Goal: Task Accomplishment & Management: Use online tool/utility

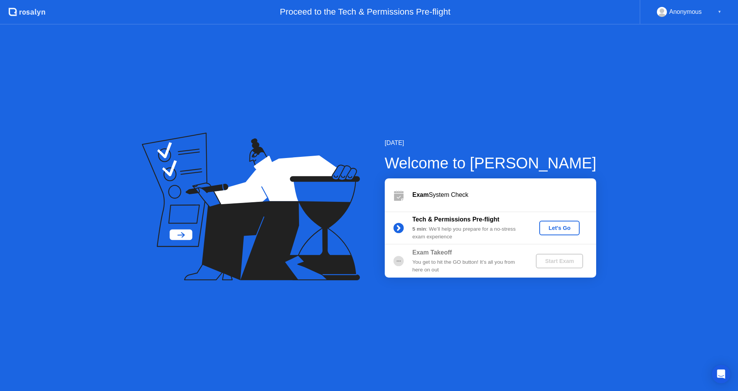
click at [551, 225] on div "Let's Go" at bounding box center [559, 228] width 34 height 6
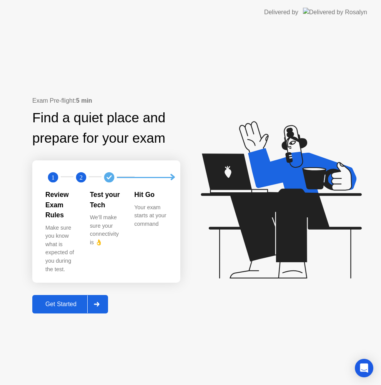
click at [62, 301] on div "Get Started" at bounding box center [61, 304] width 53 height 7
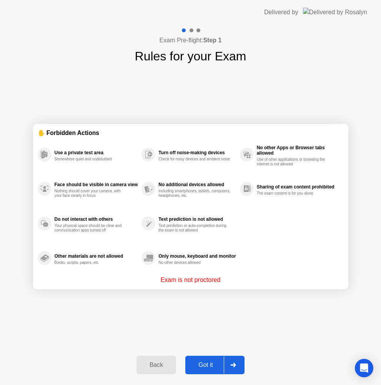
click at [199, 362] on div "Got it" at bounding box center [206, 364] width 36 height 7
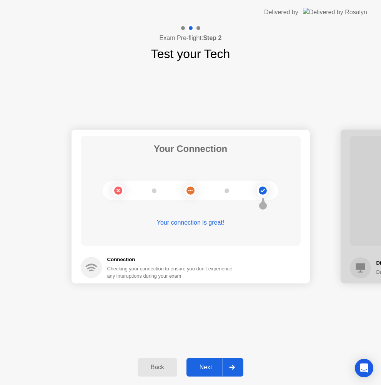
click at [213, 362] on button "Next" at bounding box center [214, 367] width 57 height 18
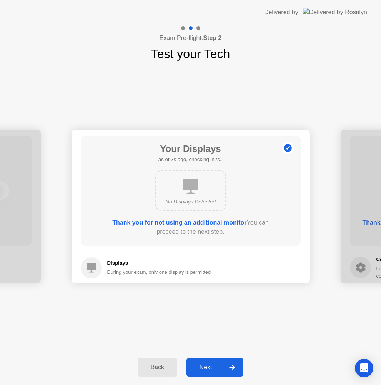
click at [203, 371] on div "Next" at bounding box center [206, 367] width 34 height 7
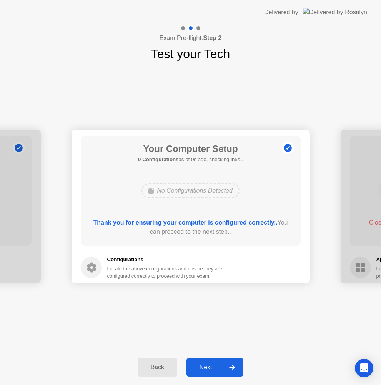
click at [204, 364] on div "Next" at bounding box center [206, 367] width 34 height 7
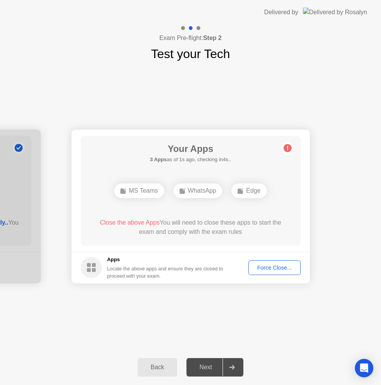
click at [277, 271] on div "Force Close..." at bounding box center [274, 267] width 47 height 6
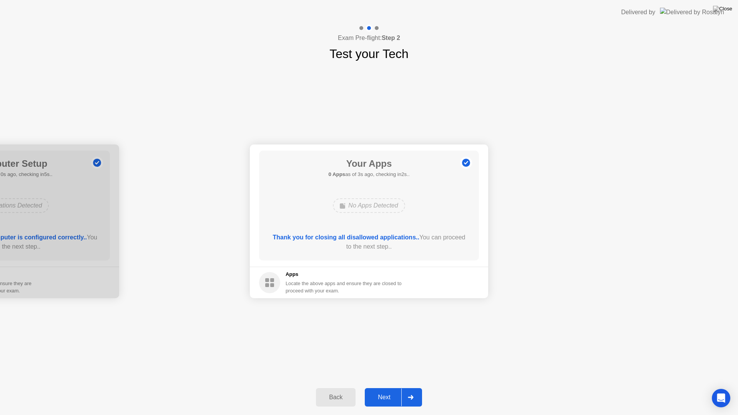
click at [385, 391] on button "Next" at bounding box center [393, 397] width 57 height 18
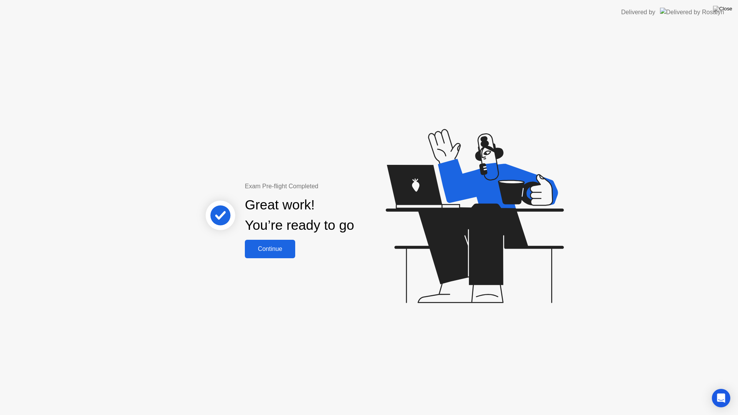
click at [286, 252] on div "Continue" at bounding box center [270, 249] width 46 height 7
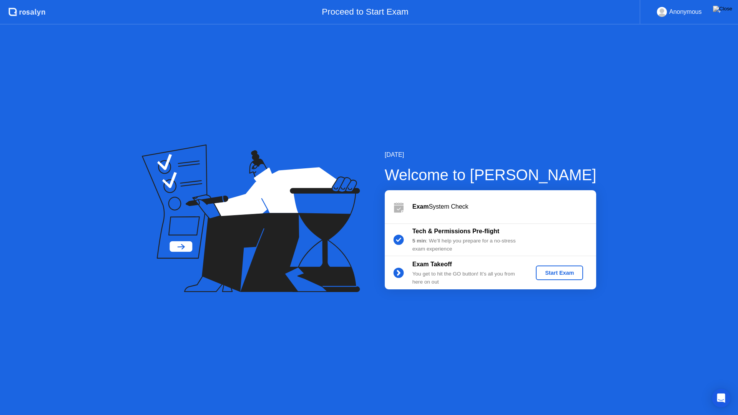
click at [550, 272] on div "Start Exam" at bounding box center [559, 273] width 41 height 6
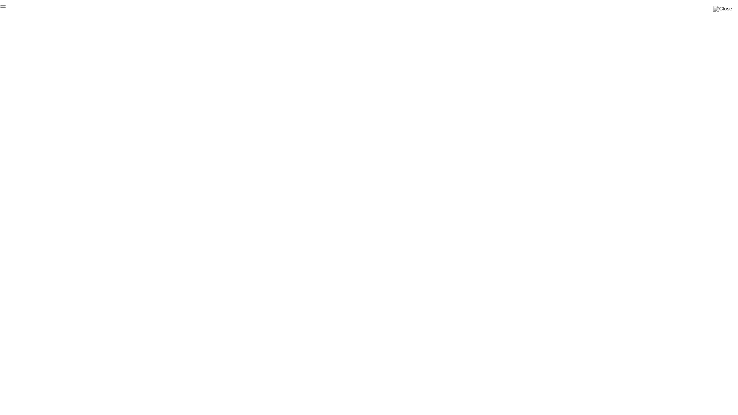
click div "End Proctoring Session"
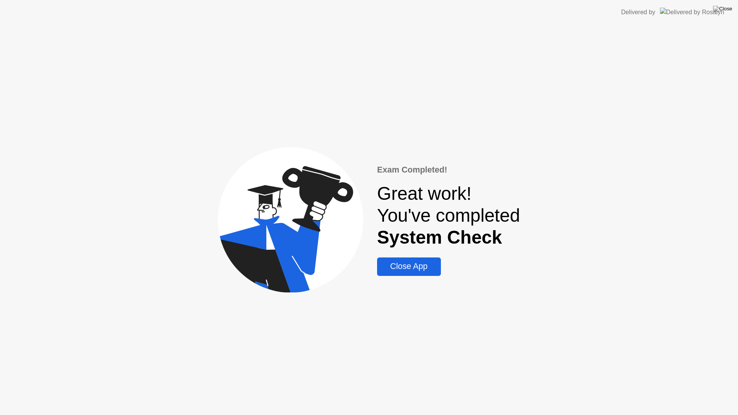
click at [410, 270] on div "Close App" at bounding box center [408, 267] width 59 height 10
